Goal: Transaction & Acquisition: Purchase product/service

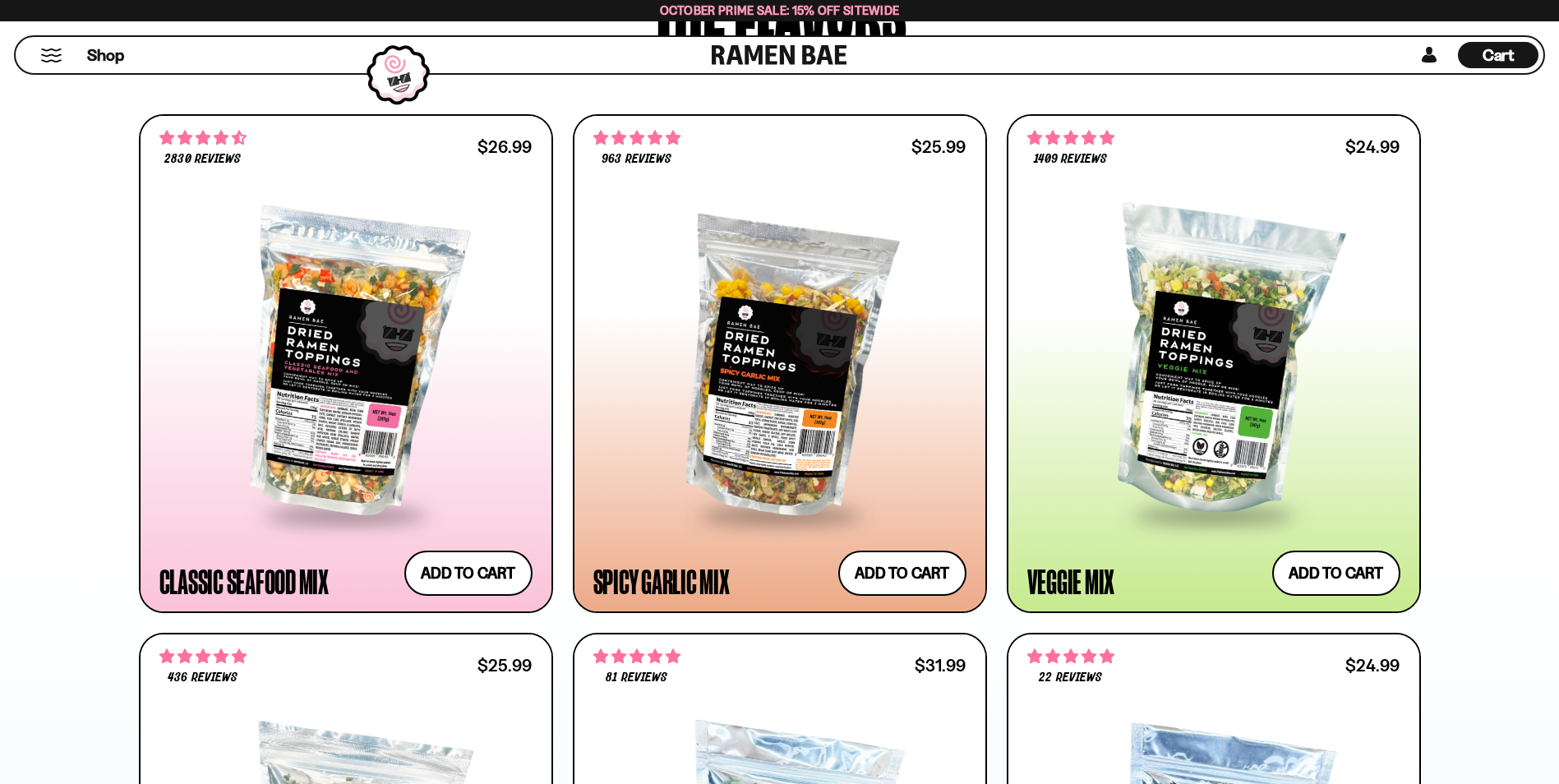
scroll to position [904, 0]
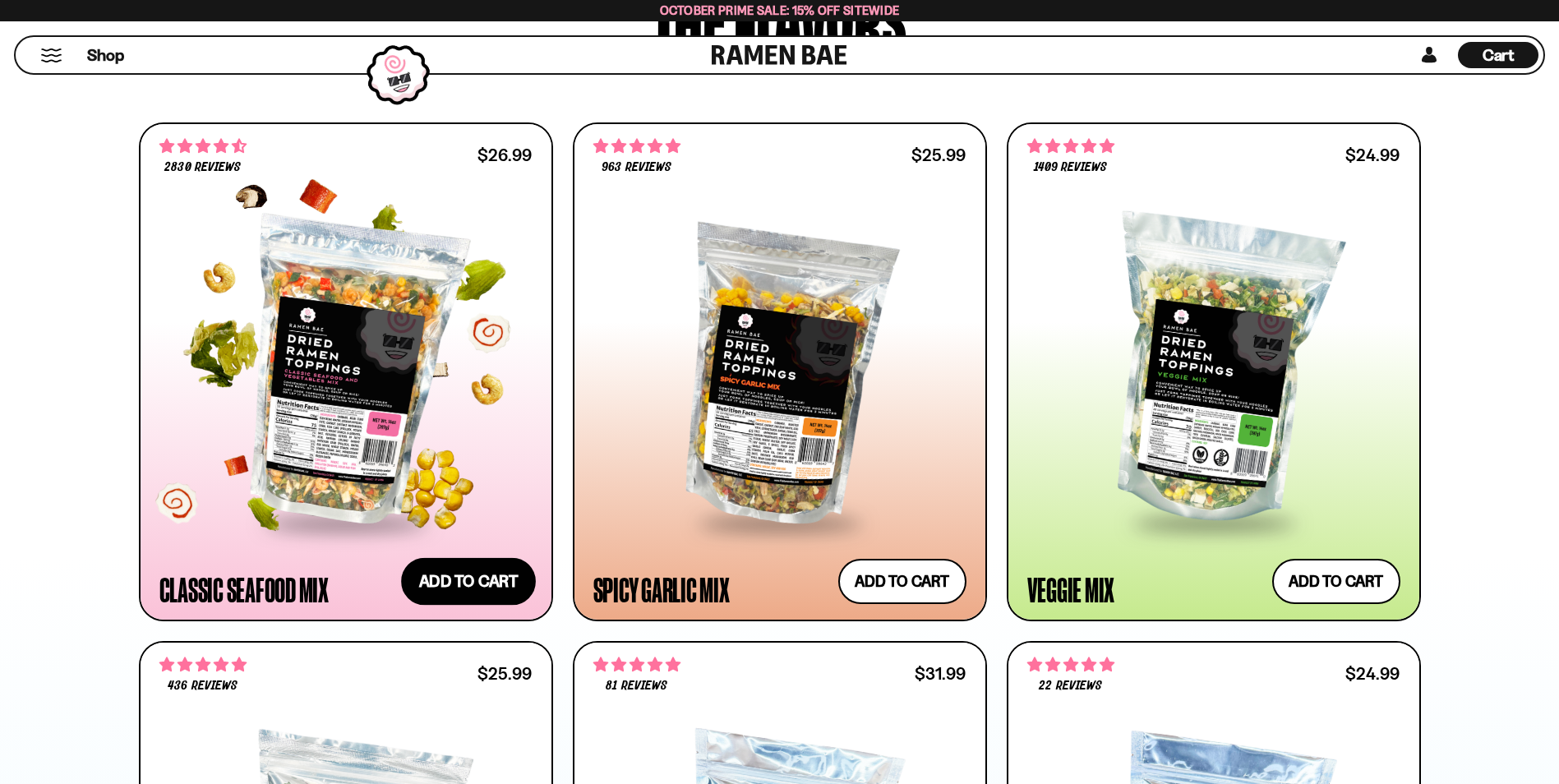
click at [486, 591] on button "Add to cart Add ― Regular price $26.99 Regular price Sale price $26.99 Unit pri…" at bounding box center [468, 581] width 135 height 48
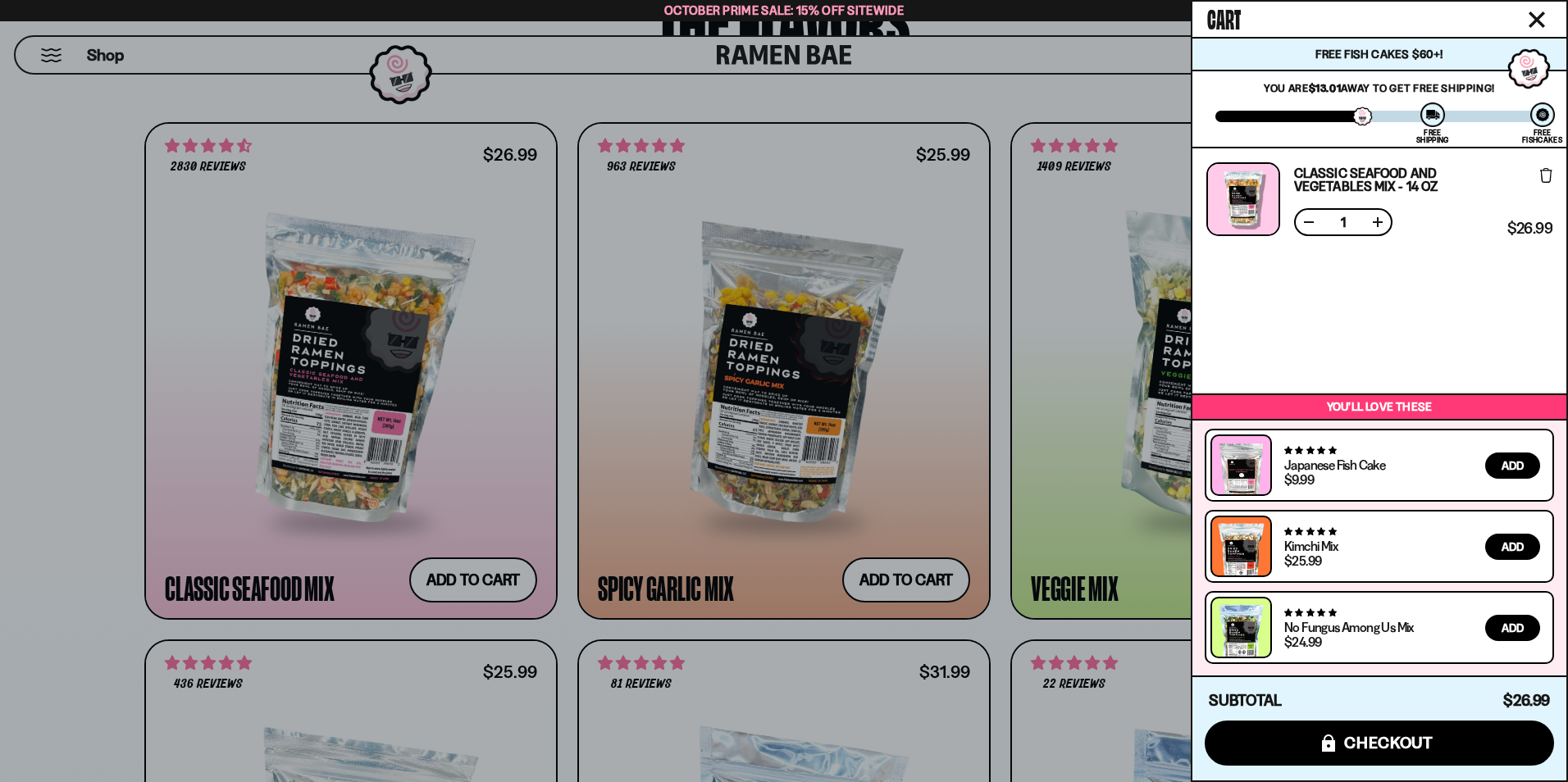
click at [908, 416] on div at bounding box center [784, 391] width 1568 height 782
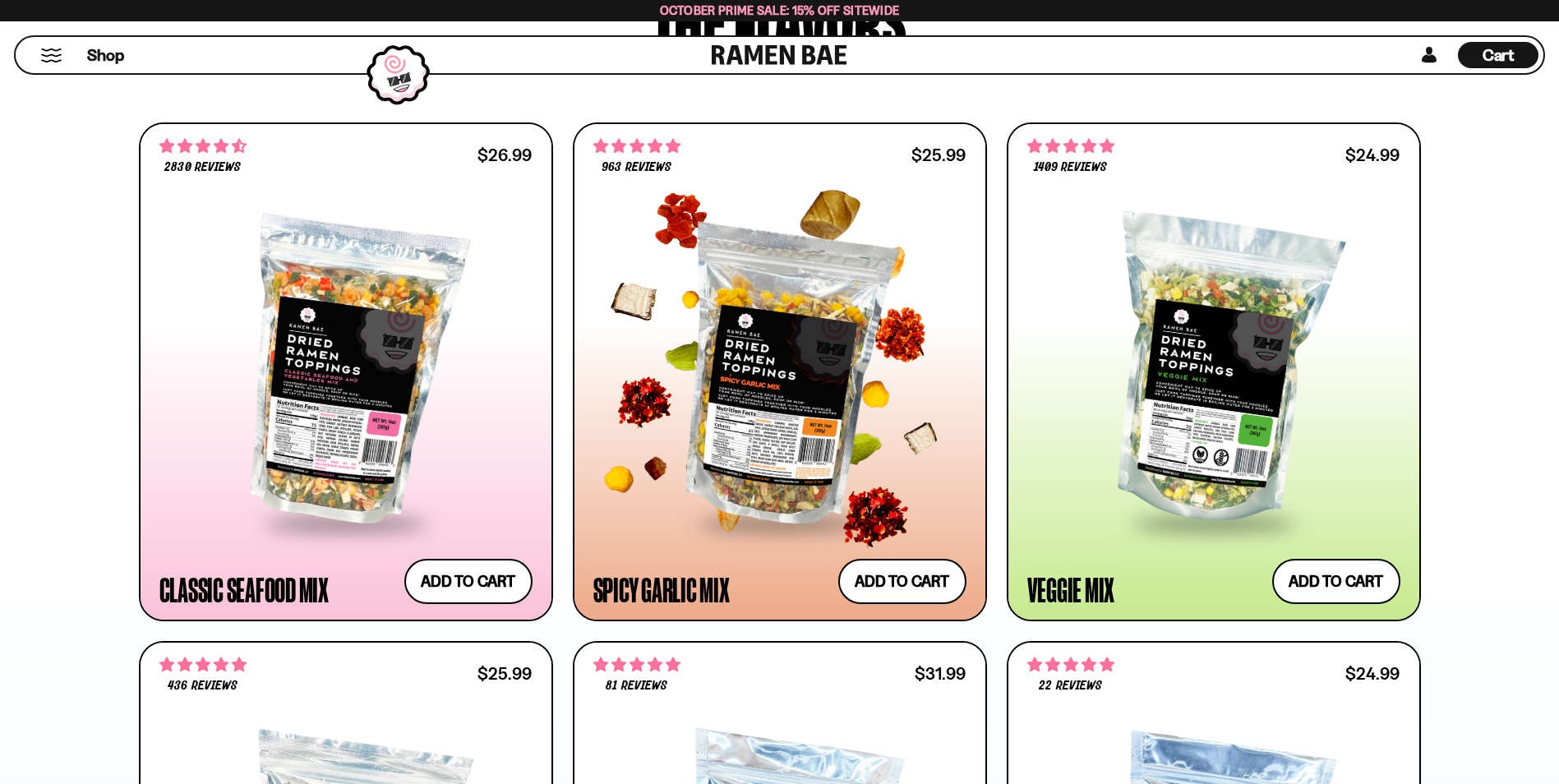
click at [814, 418] on div at bounding box center [780, 371] width 373 height 299
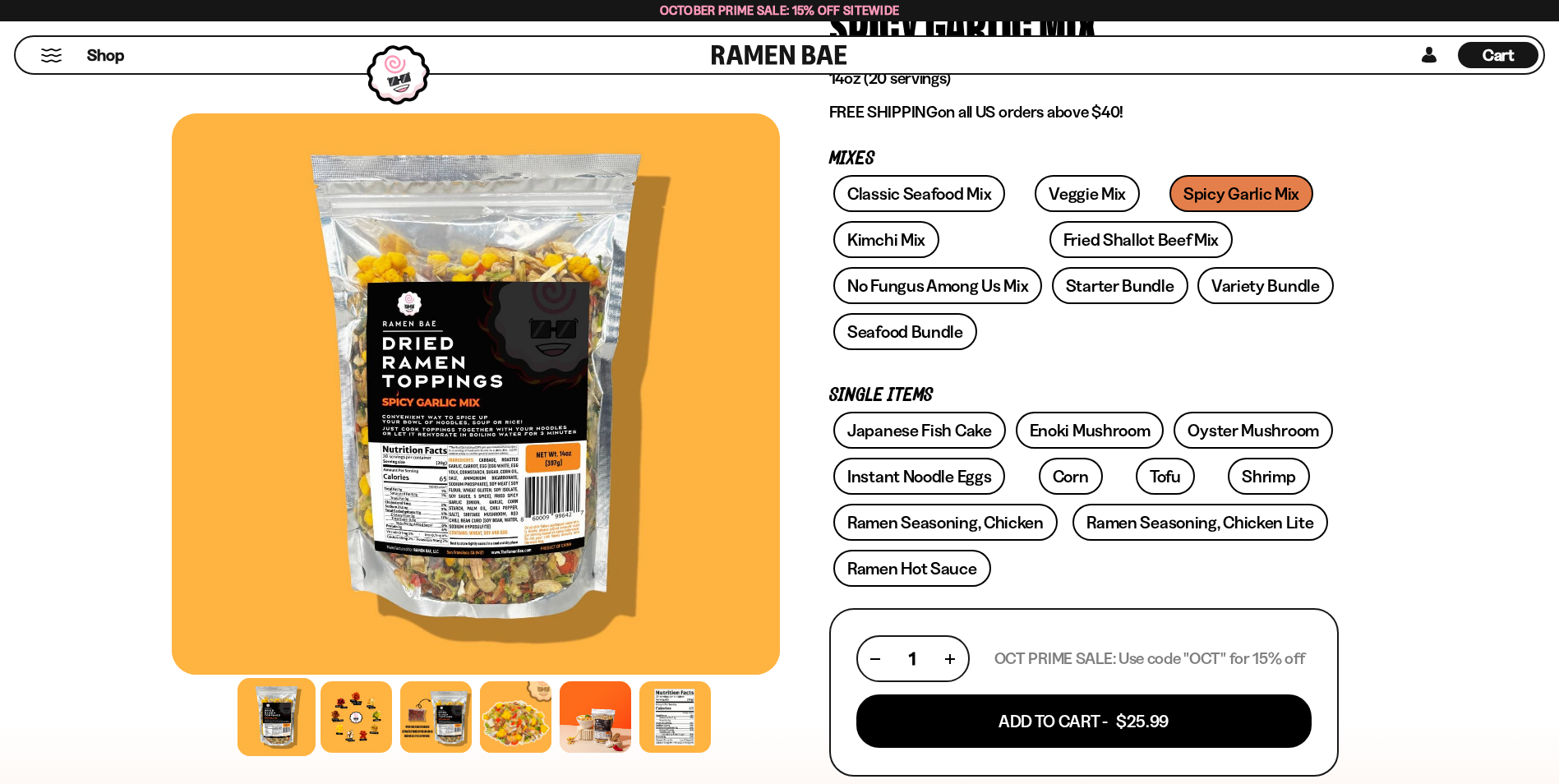
scroll to position [246, 0]
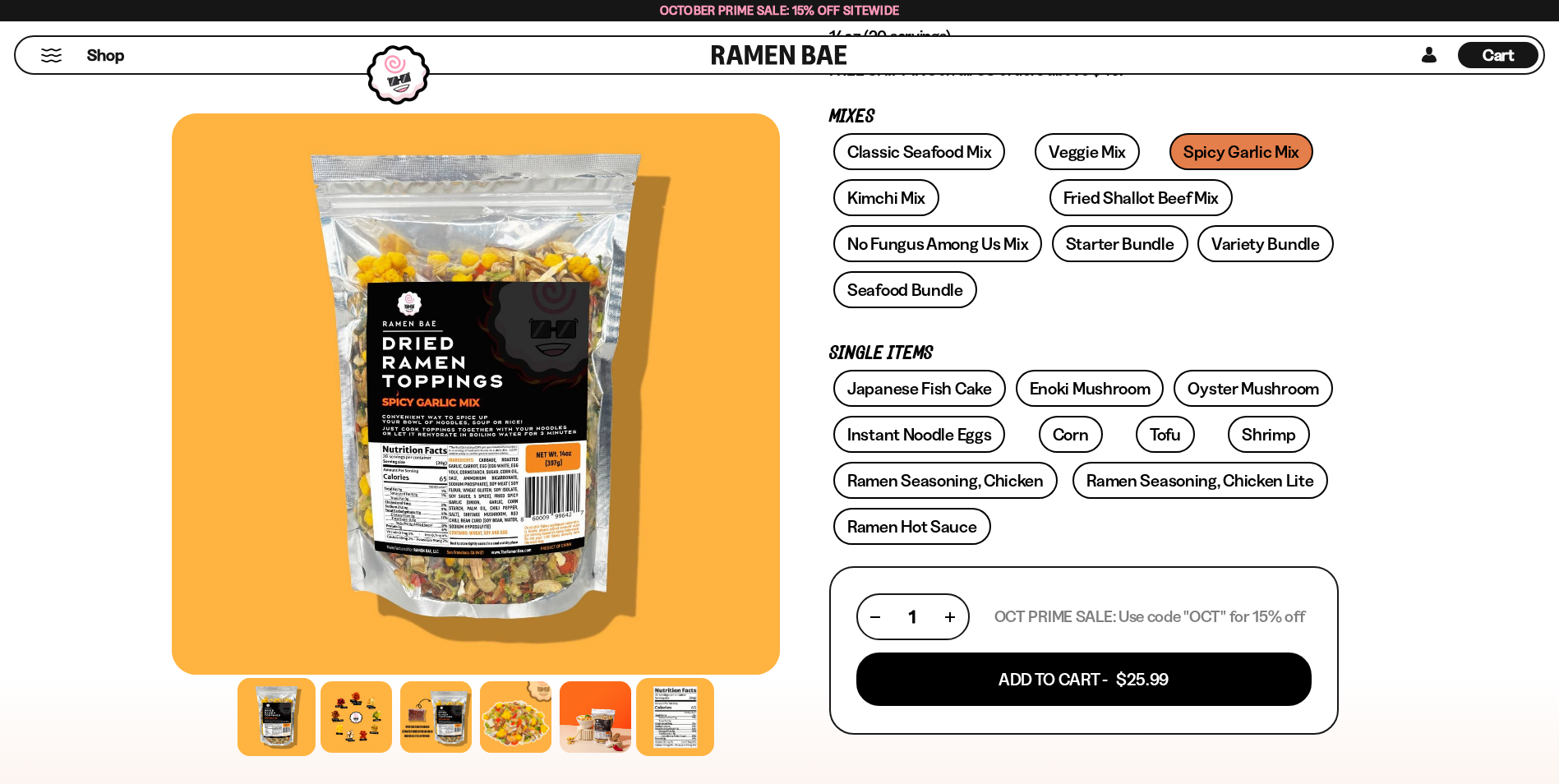
click at [679, 726] on div at bounding box center [674, 716] width 78 height 78
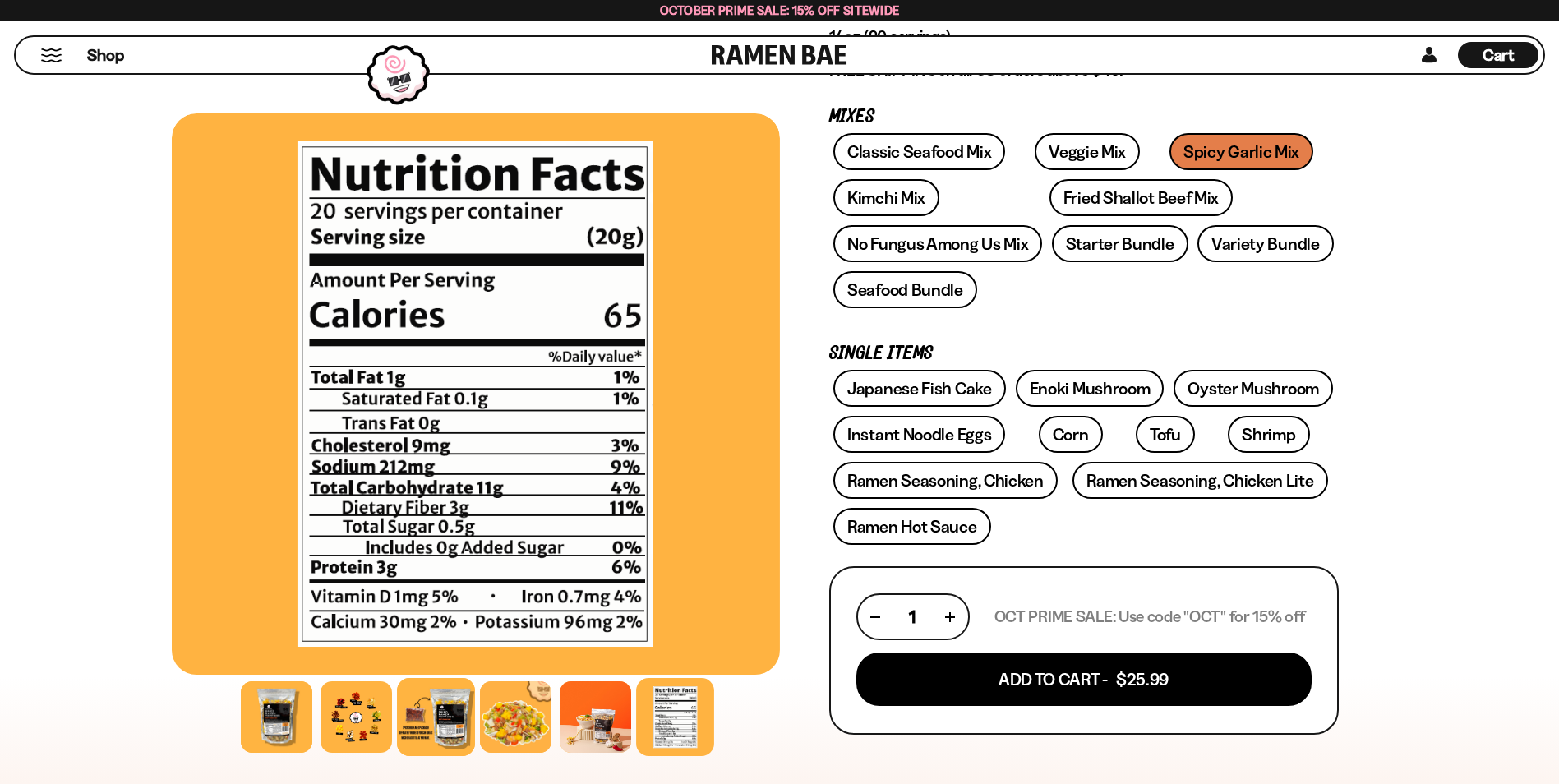
click at [439, 721] on div at bounding box center [436, 716] width 78 height 78
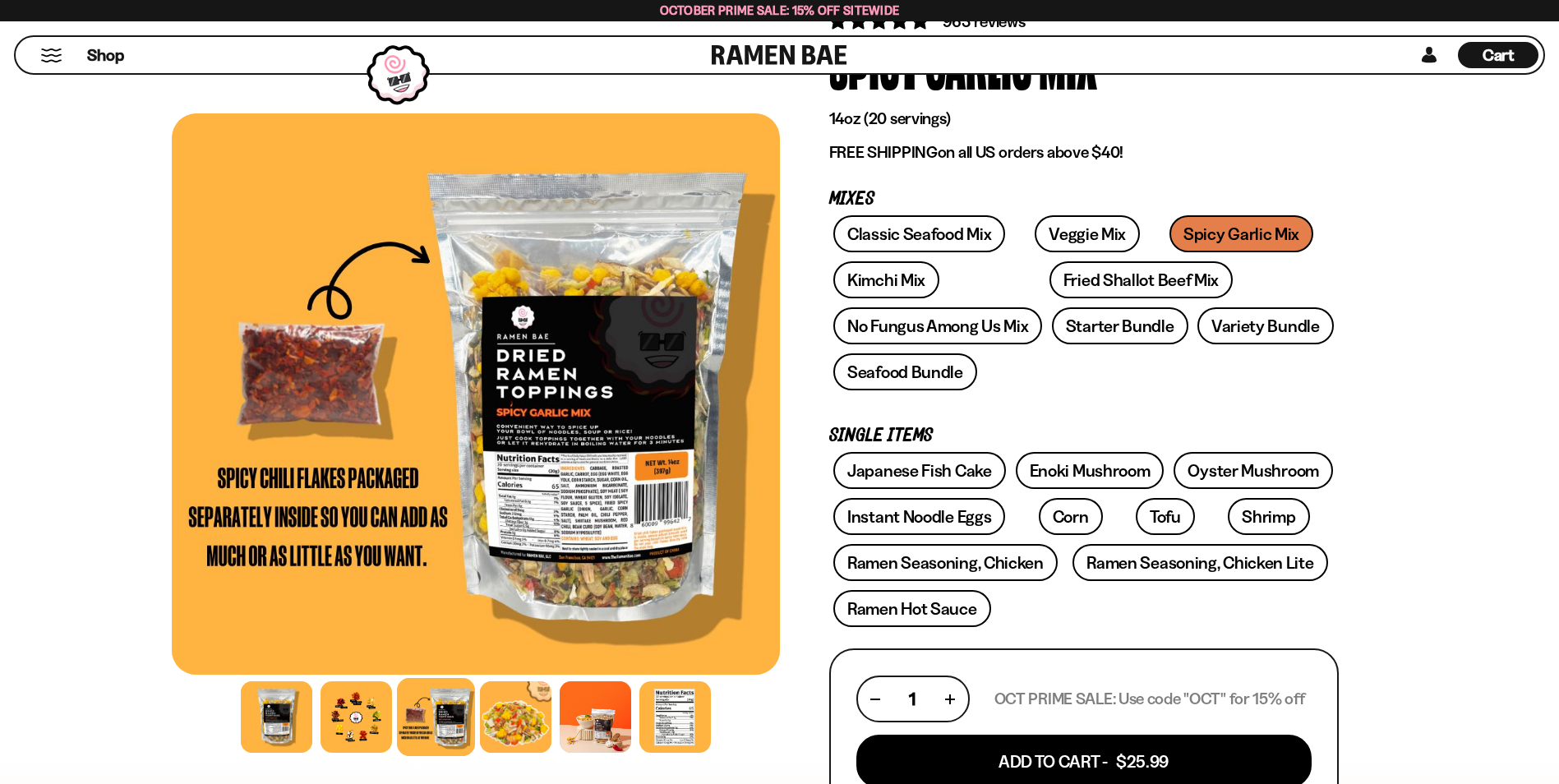
scroll to position [82, 0]
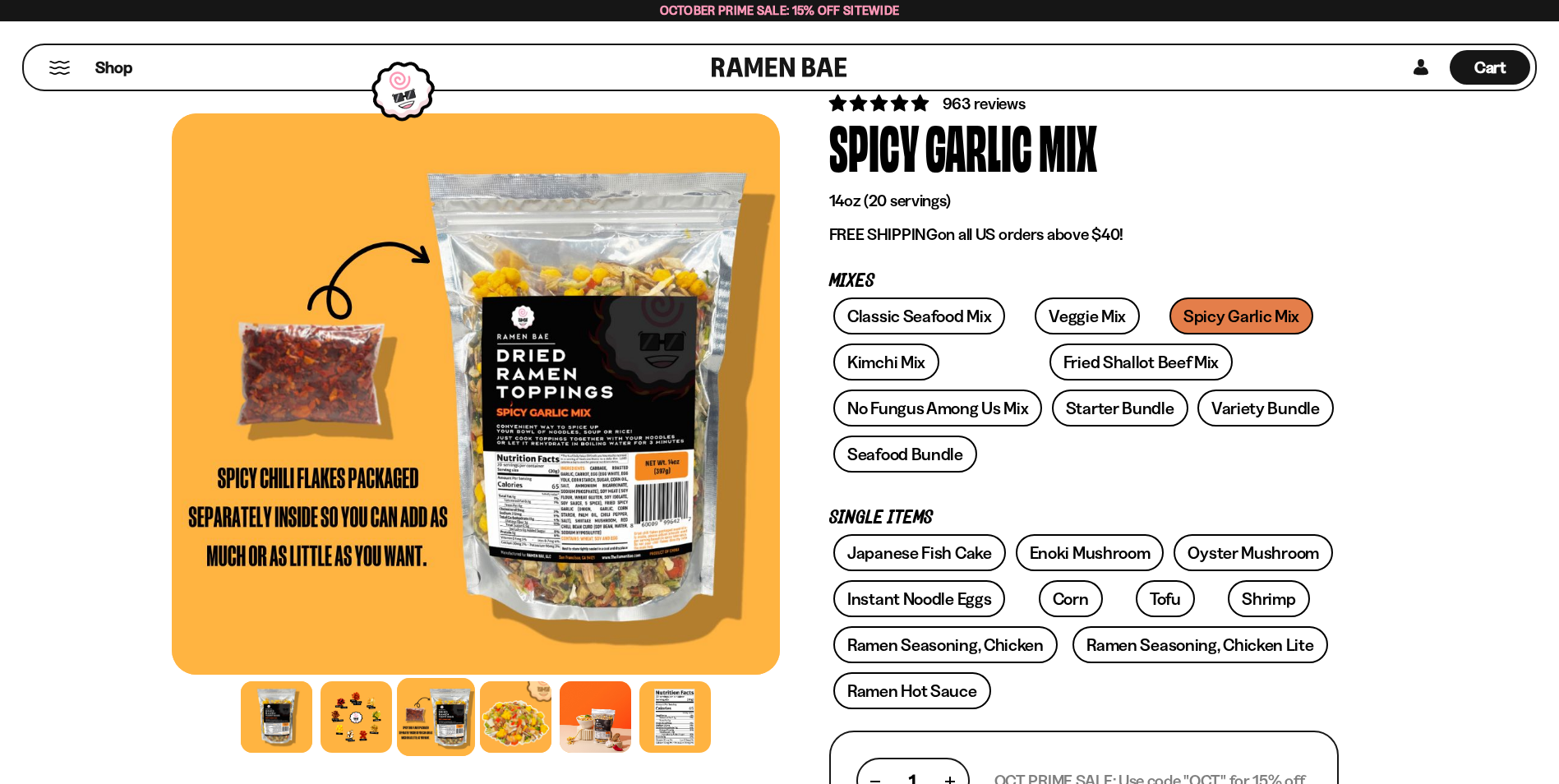
click at [566, 503] on div at bounding box center [476, 394] width 608 height 561
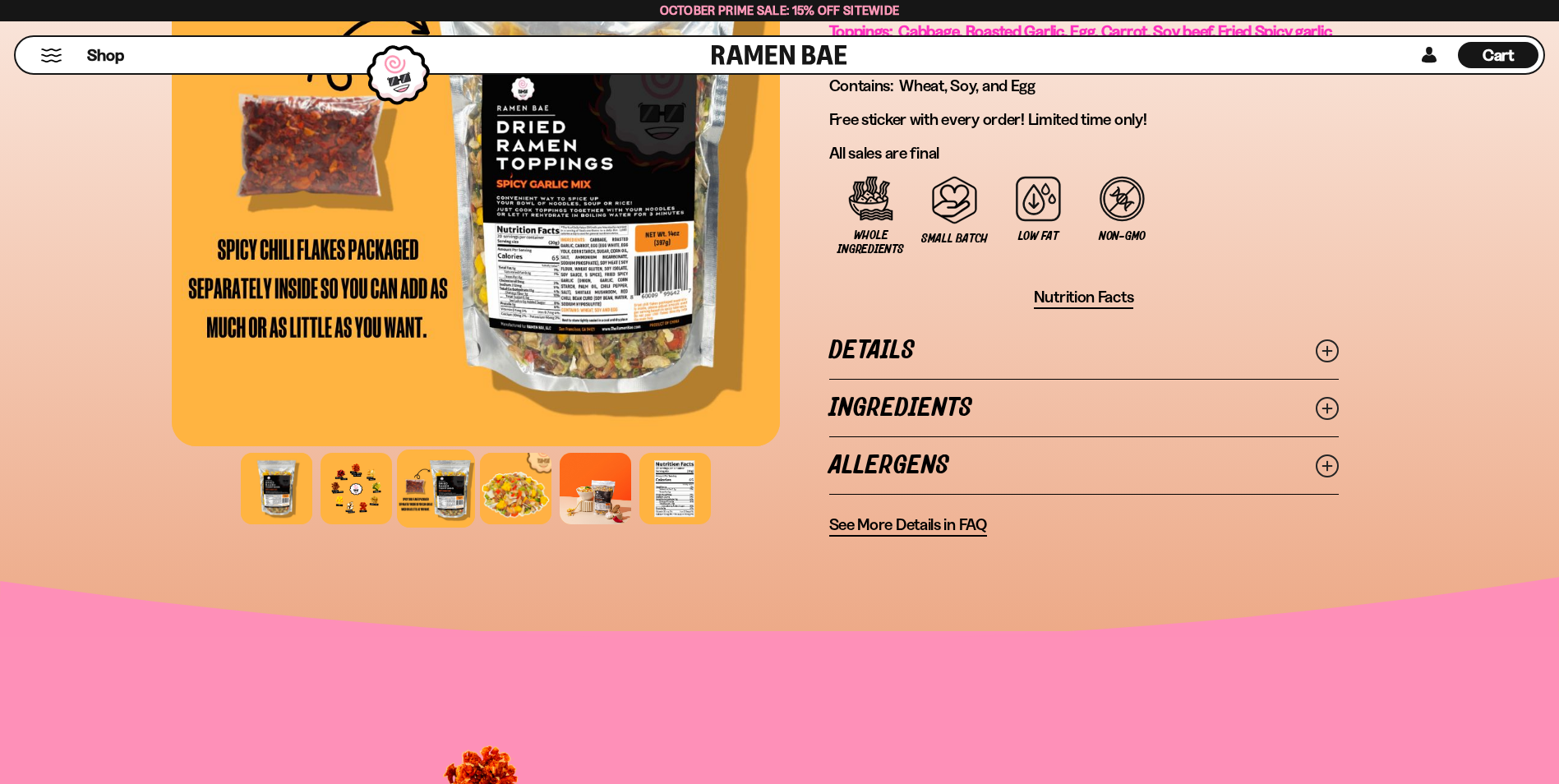
scroll to position [1233, 0]
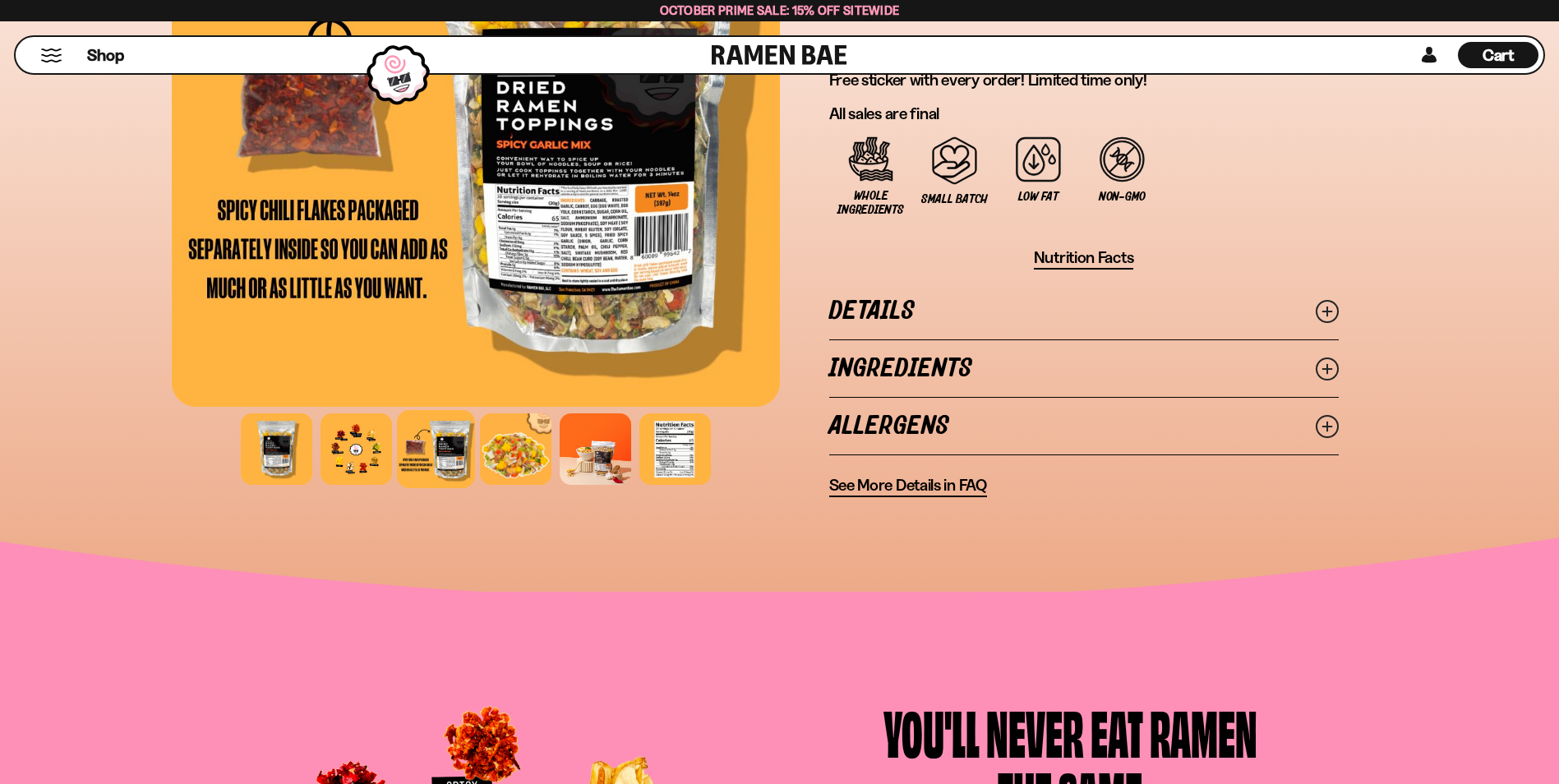
click at [1322, 423] on icon at bounding box center [1328, 426] width 23 height 23
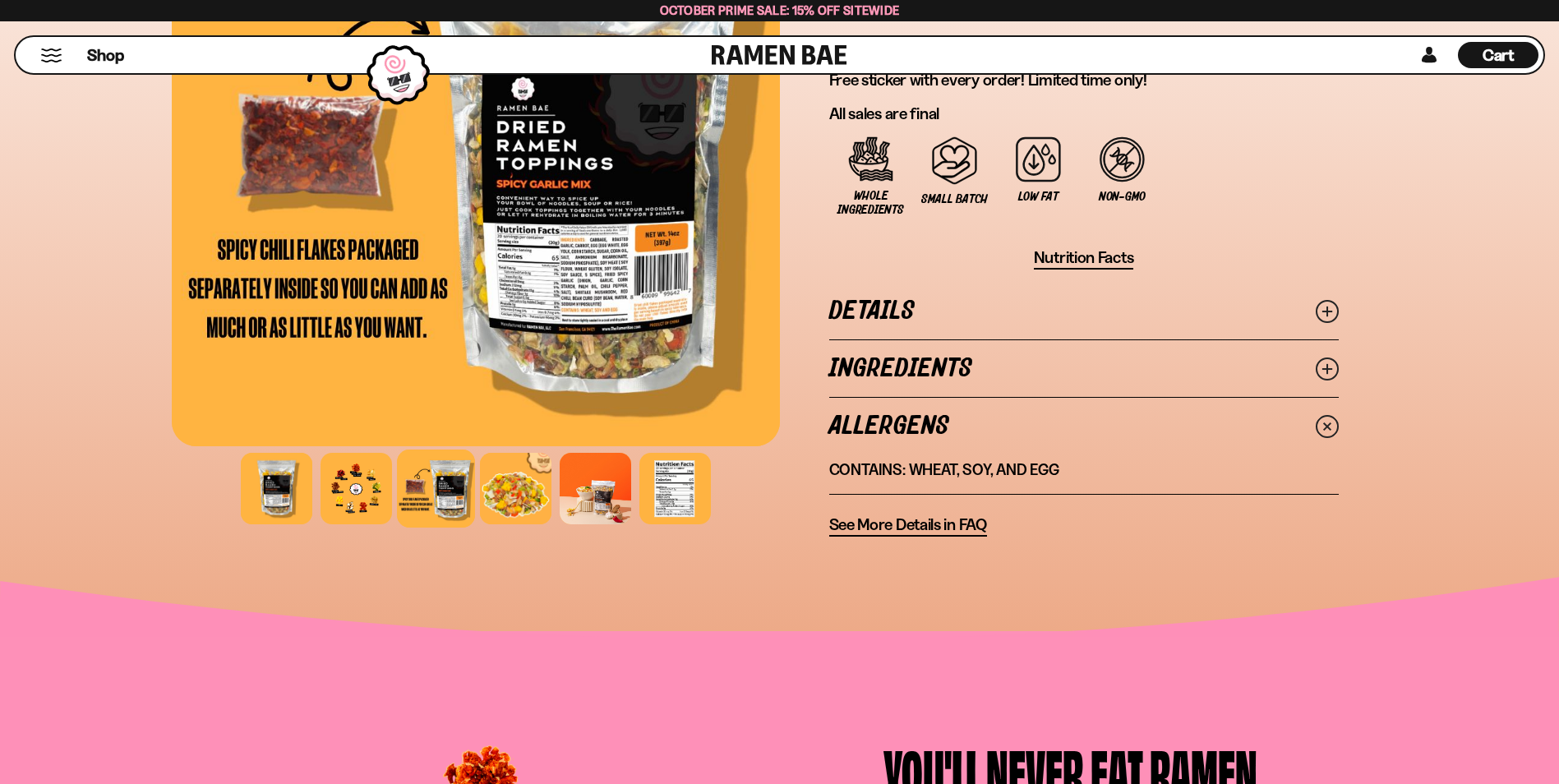
click at [1328, 369] on line at bounding box center [1326, 368] width 8 height 8
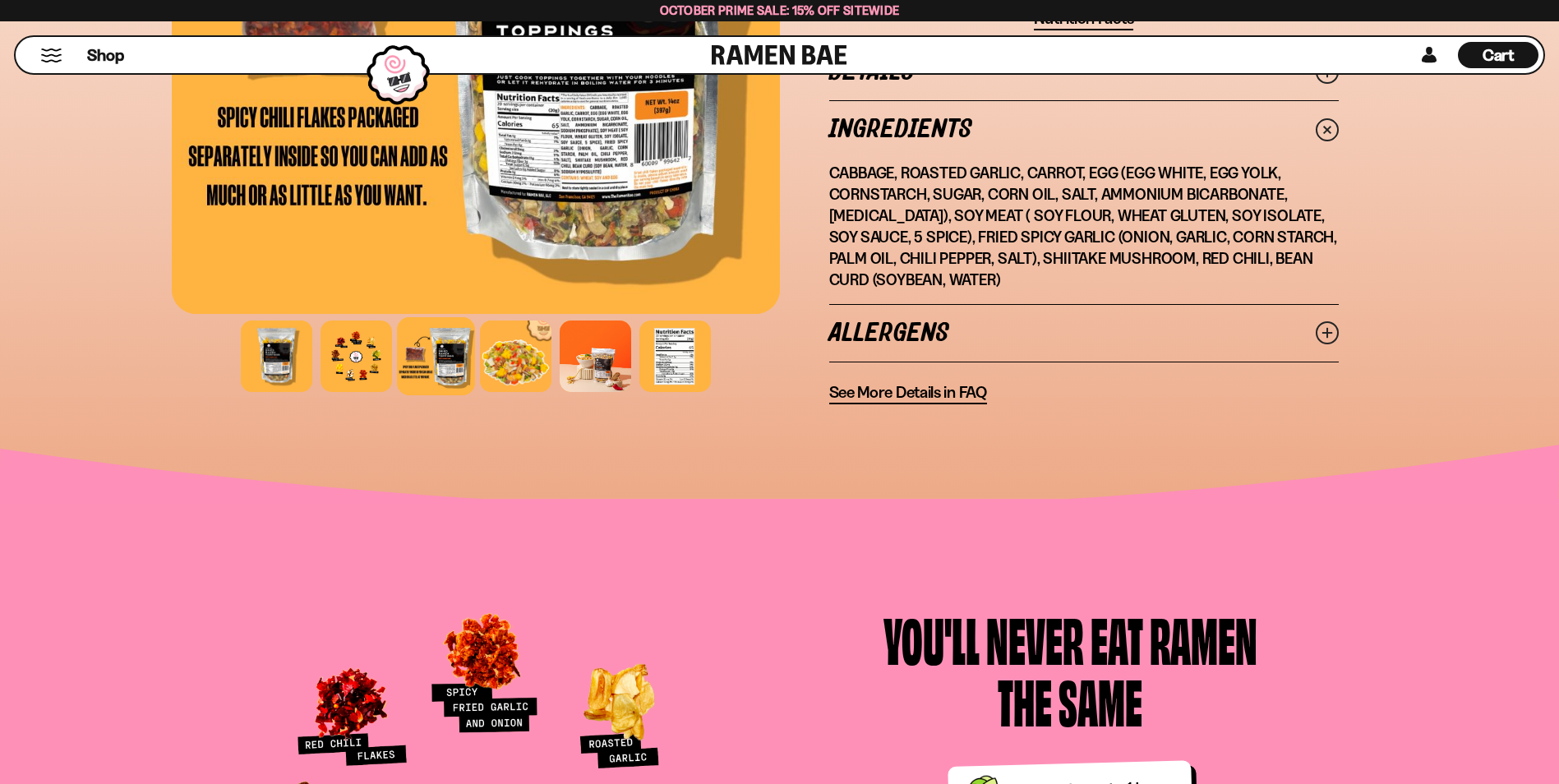
scroll to position [1397, 0]
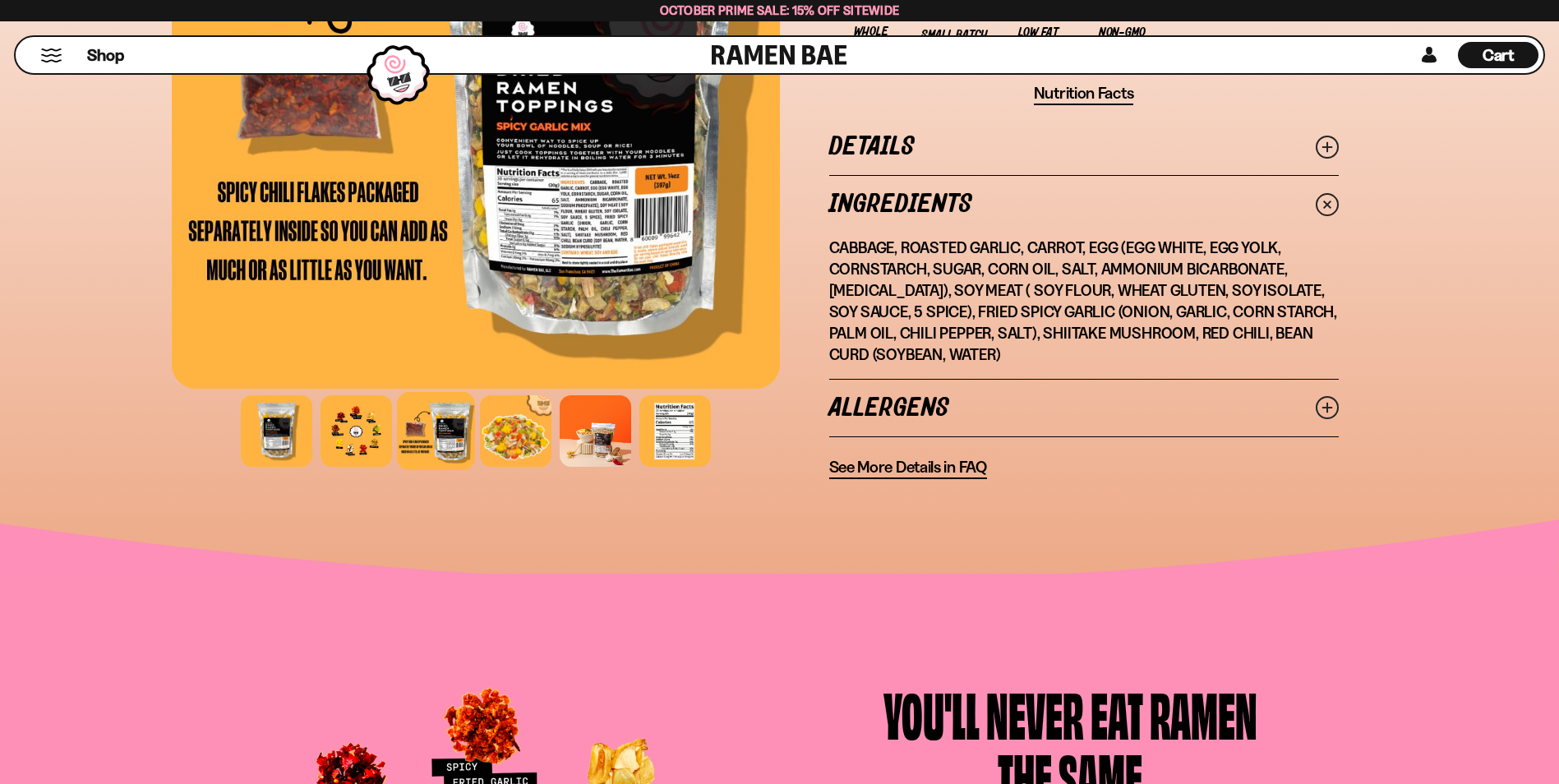
click at [1321, 405] on icon at bounding box center [1328, 408] width 23 height 23
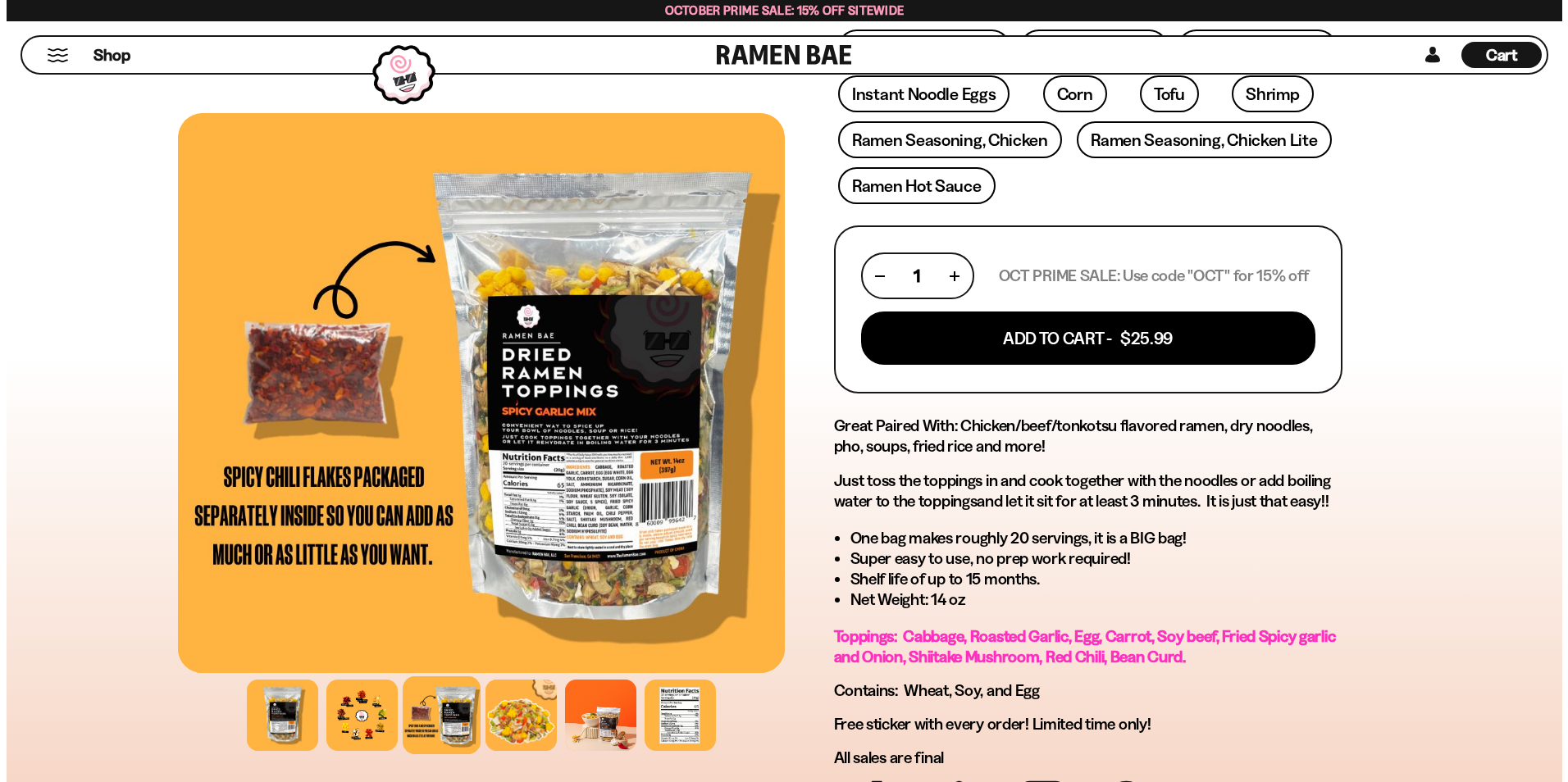
scroll to position [574, 0]
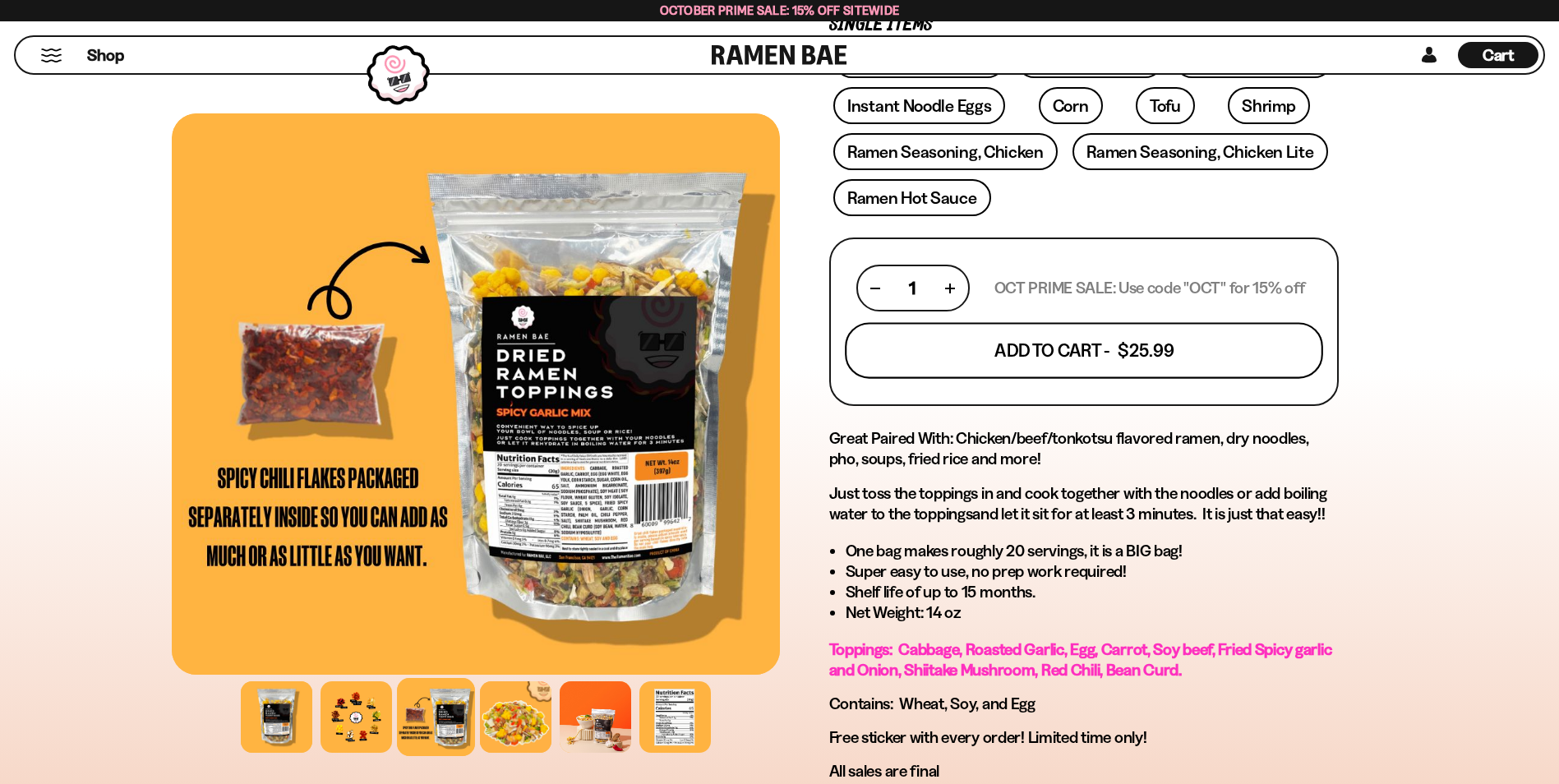
click at [1155, 356] on button "Add To Cart - $25.99" at bounding box center [1085, 351] width 479 height 56
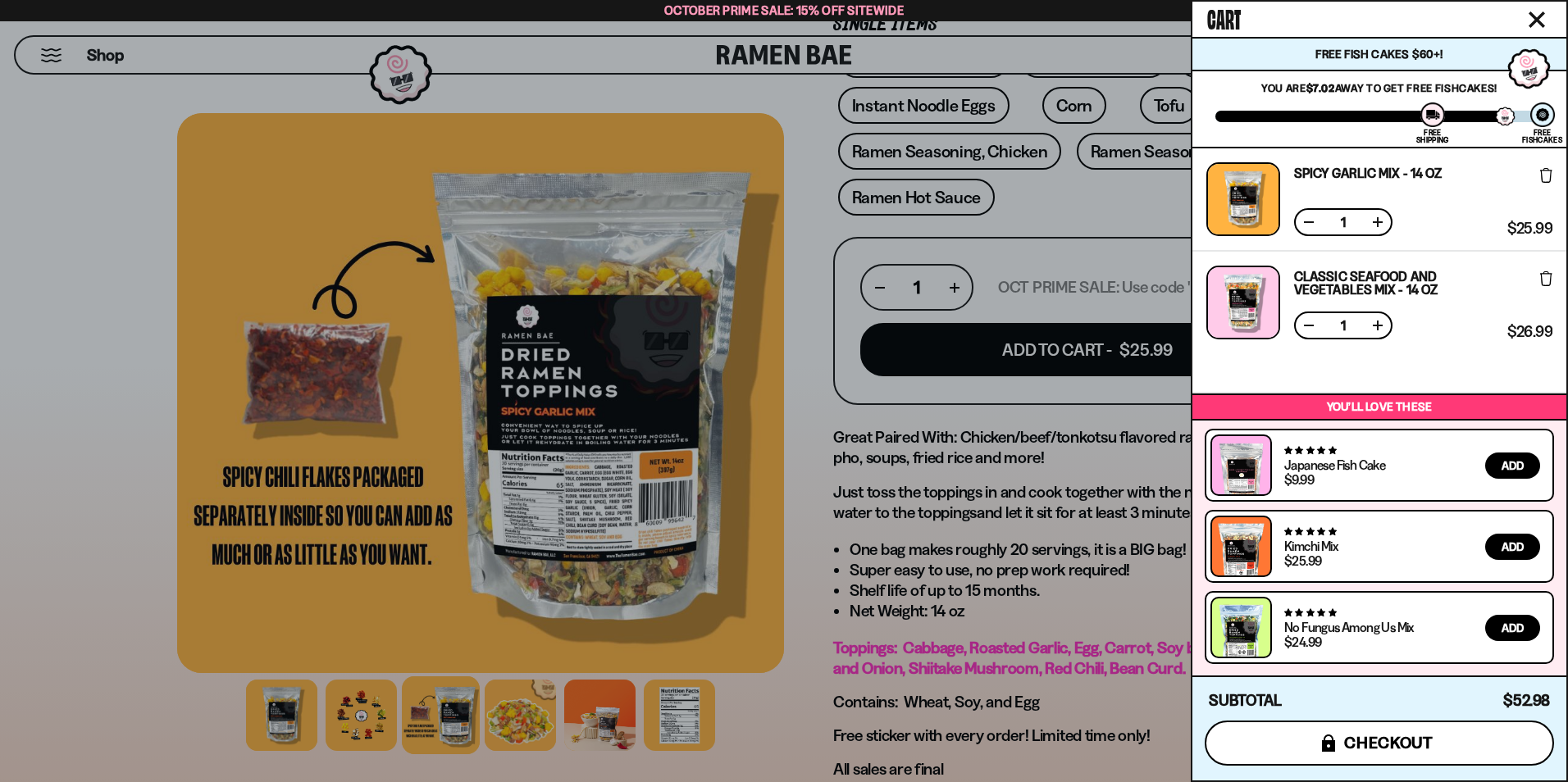
click at [1418, 750] on span "checkout" at bounding box center [1389, 742] width 90 height 18
